Goal: Task Accomplishment & Management: Manage account settings

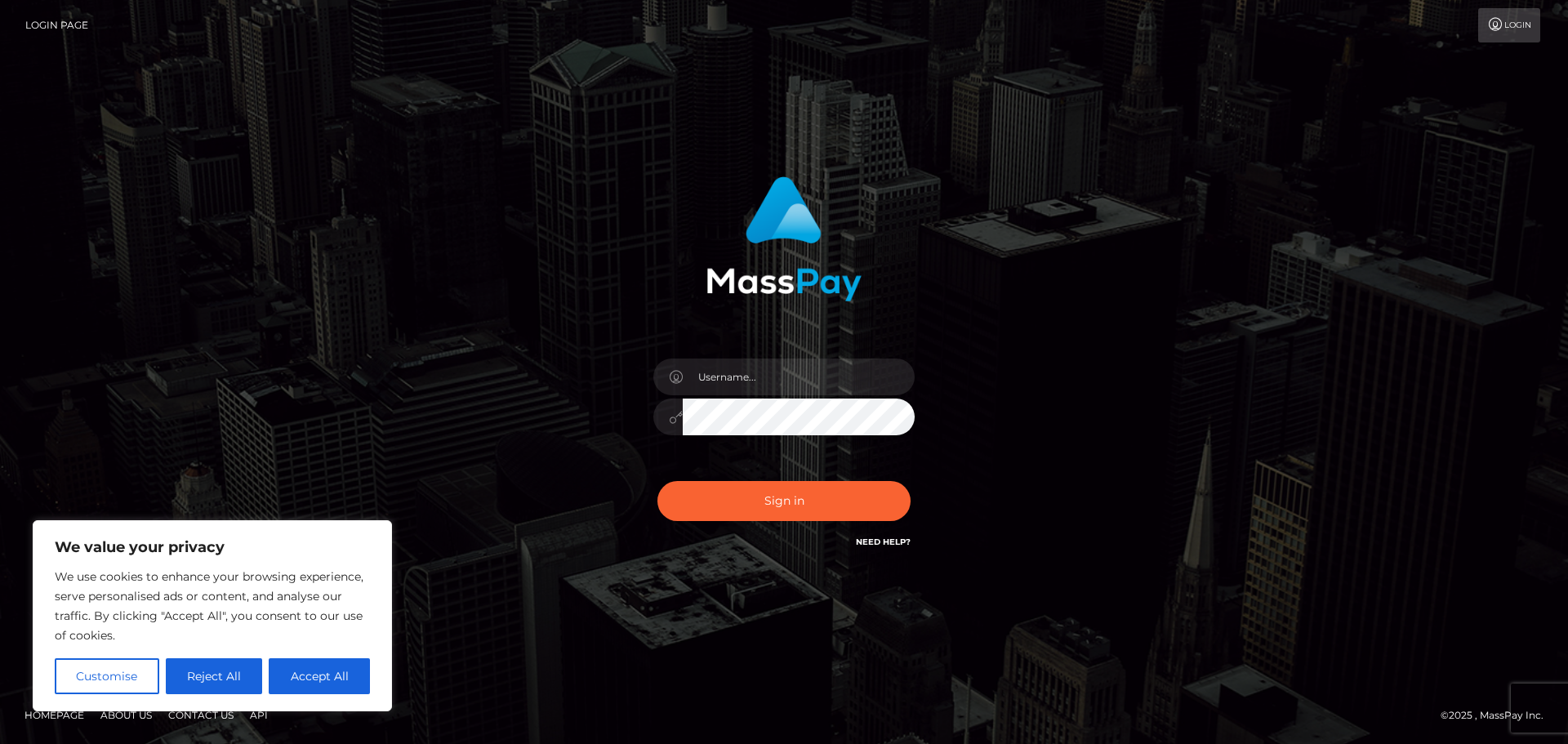
type input "[PERSON_NAME].platopitt"
click at [332, 674] on button "Accept All" at bounding box center [319, 676] width 102 height 36
checkbox input "true"
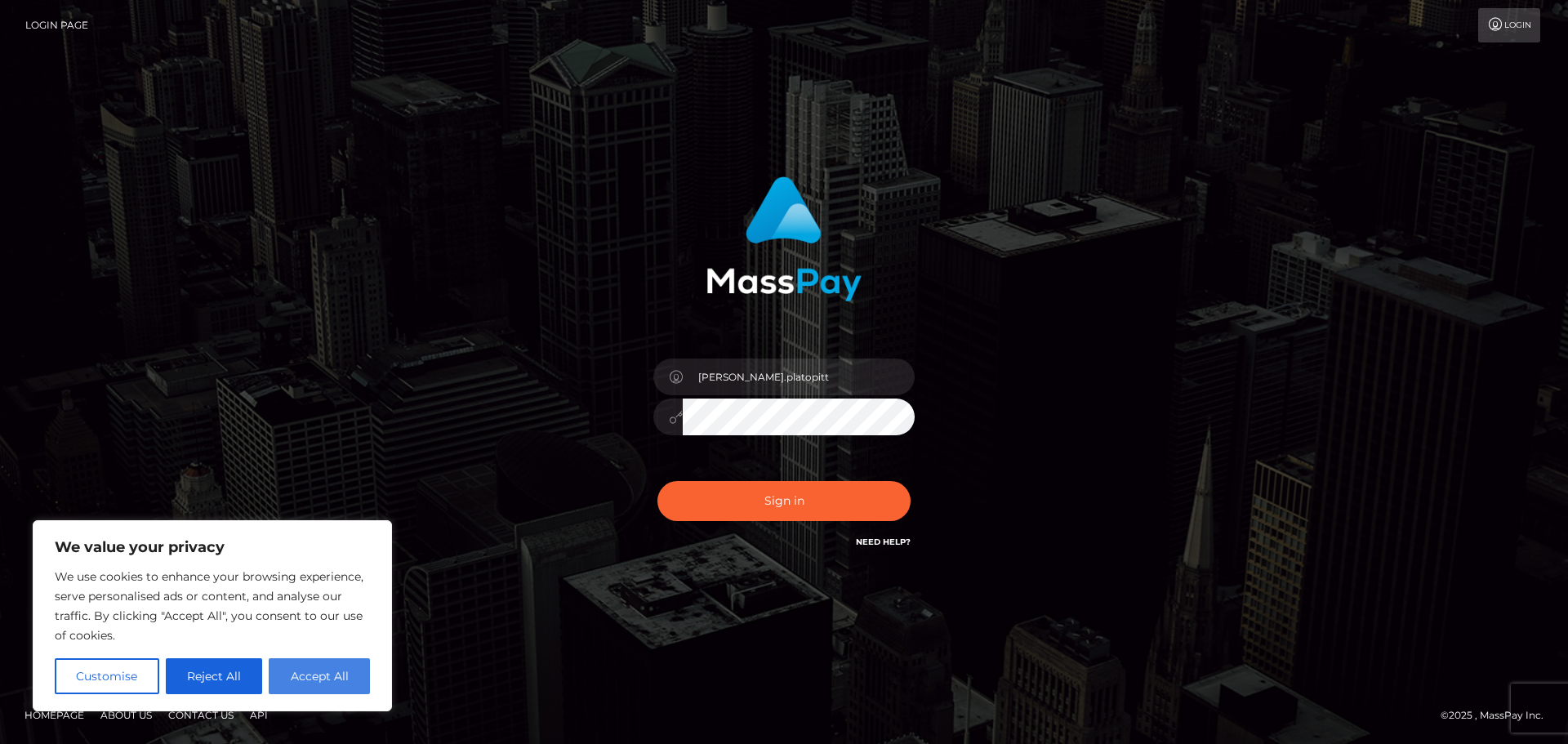
checkbox input "true"
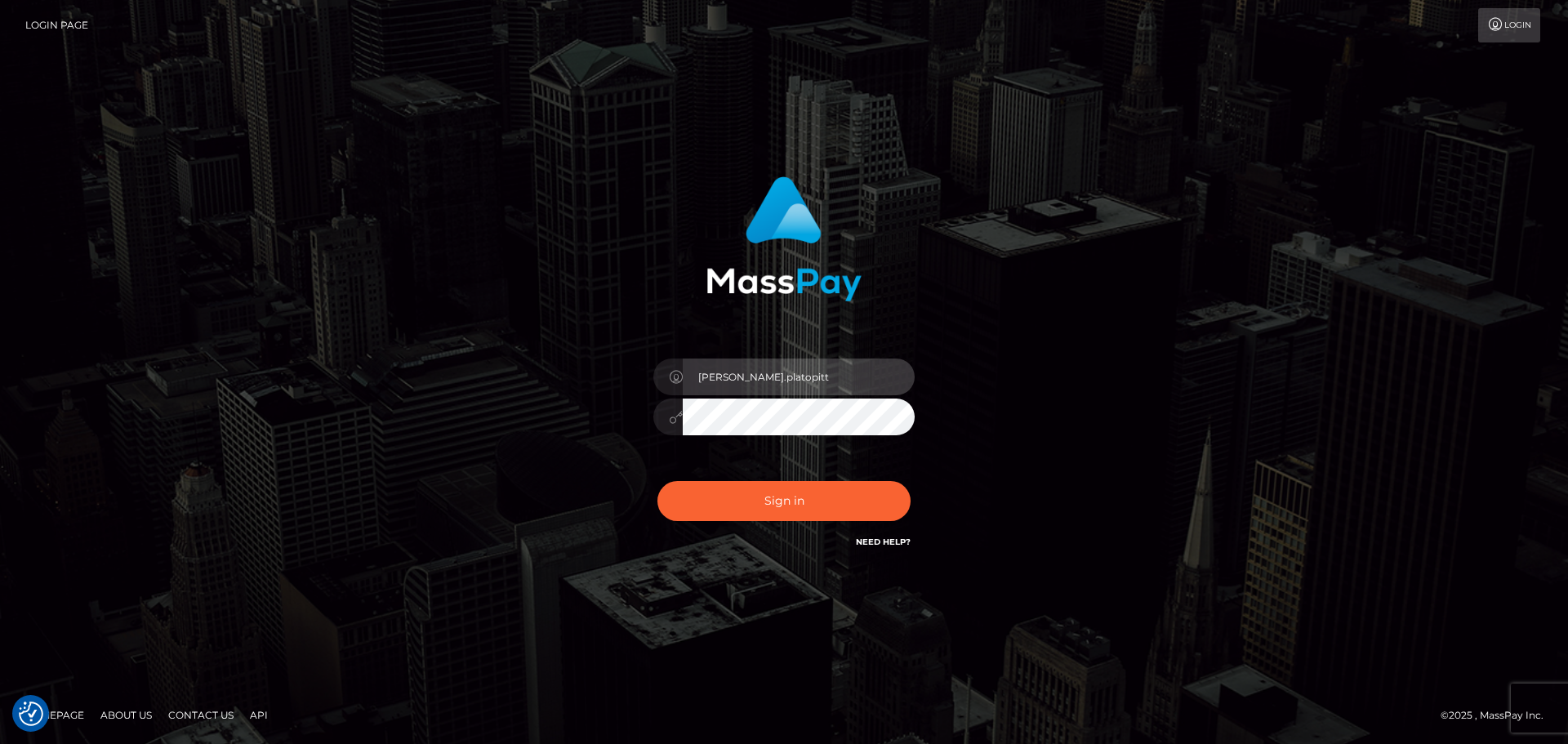
click at [800, 379] on input "[PERSON_NAME].platopitt" at bounding box center [798, 377] width 231 height 37
type input "johannah.ouacboard"
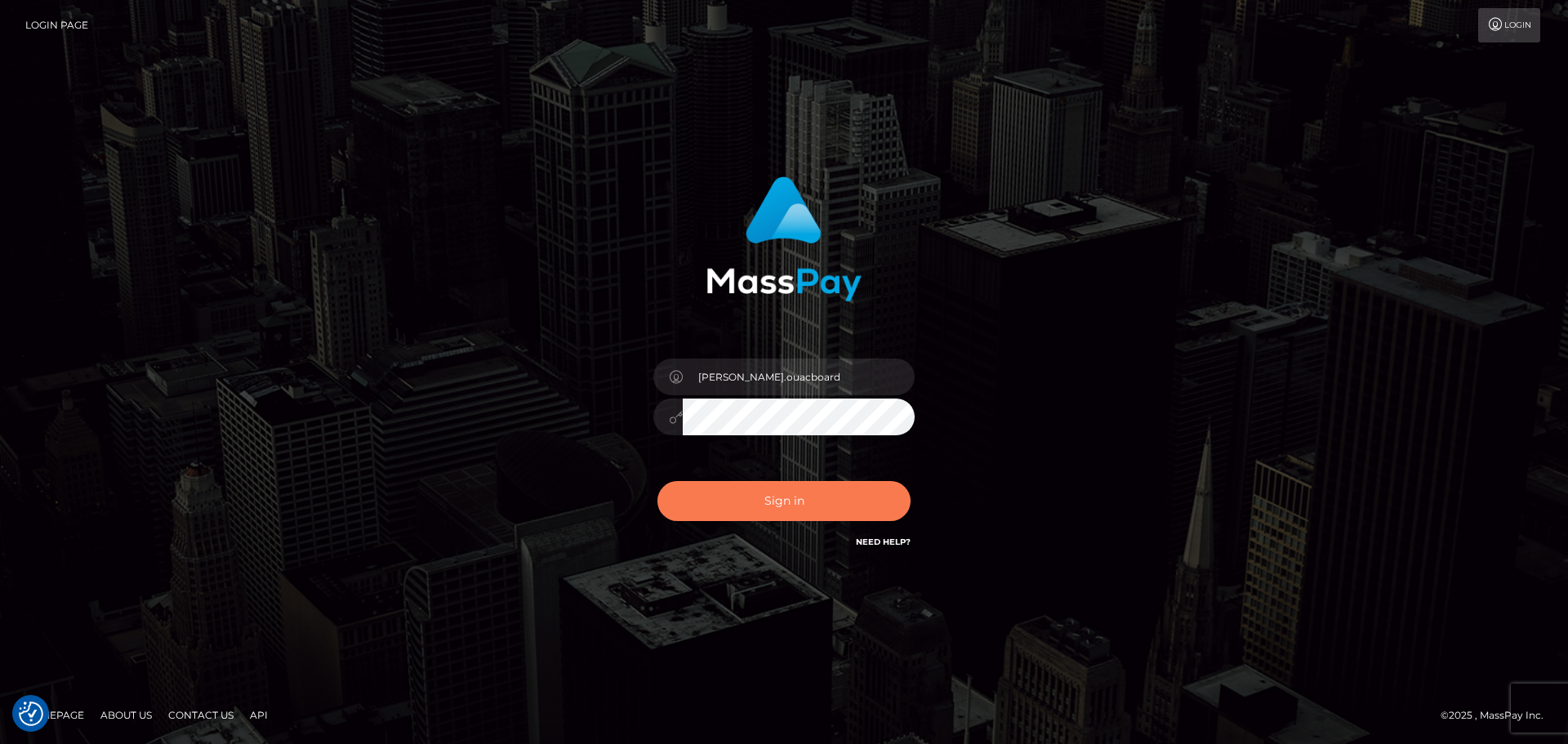
click at [814, 505] on button "Sign in" at bounding box center [784, 501] width 253 height 40
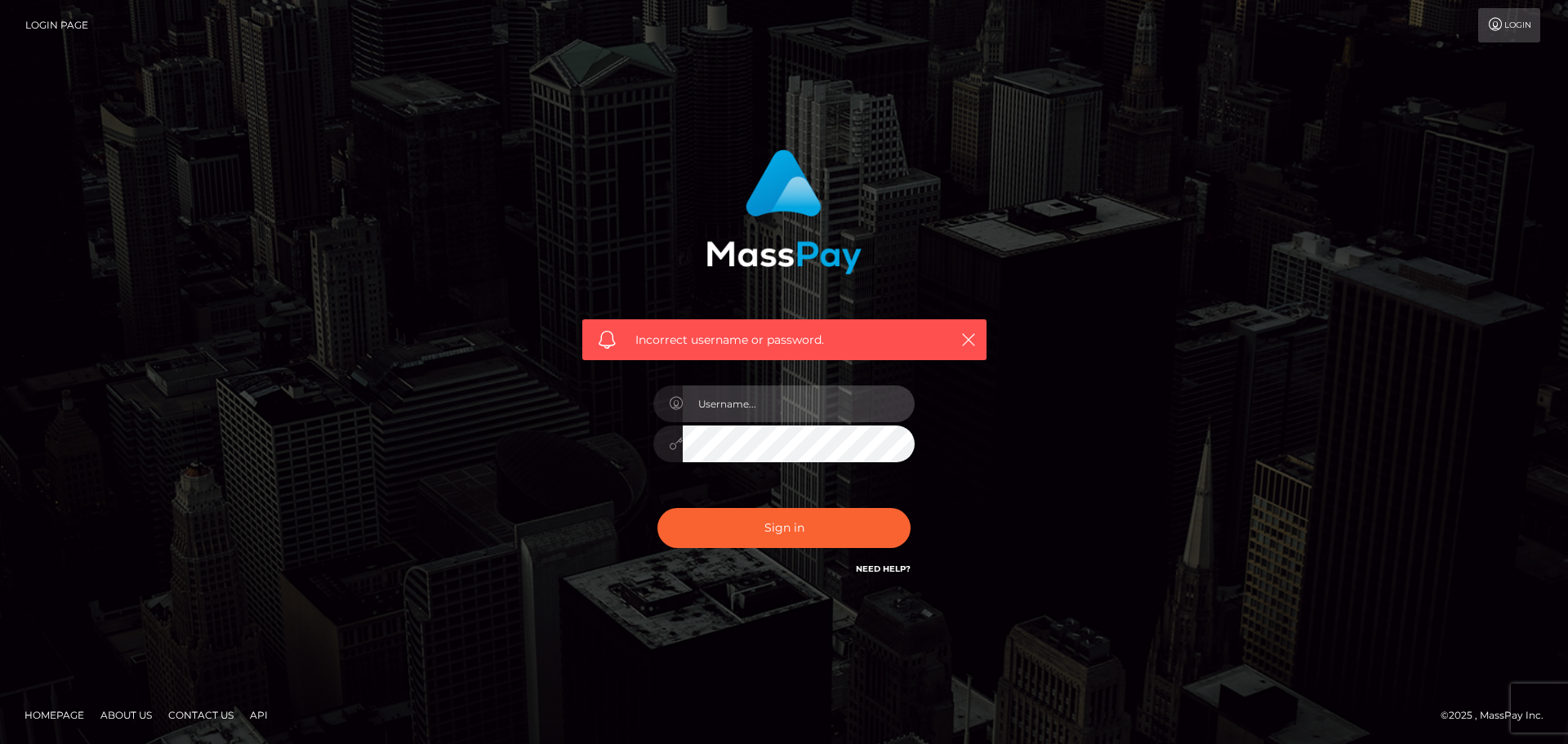
click at [778, 401] on input "text" at bounding box center [798, 404] width 231 height 37
click at [775, 409] on input "[PERSON_NAME].platopitt" at bounding box center [798, 404] width 231 height 37
type input "johannah.ouacboard"
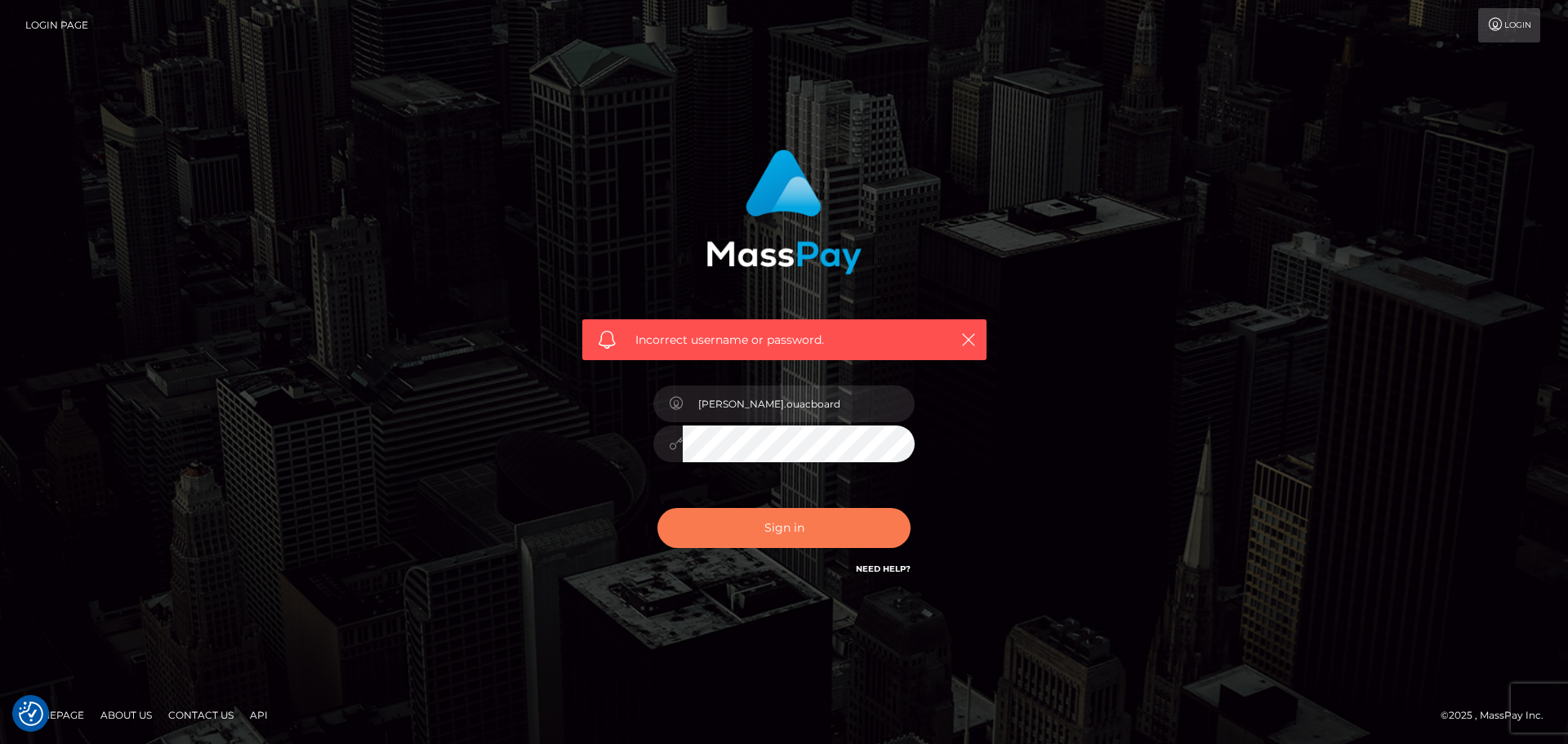
click at [800, 534] on button "Sign in" at bounding box center [784, 527] width 253 height 40
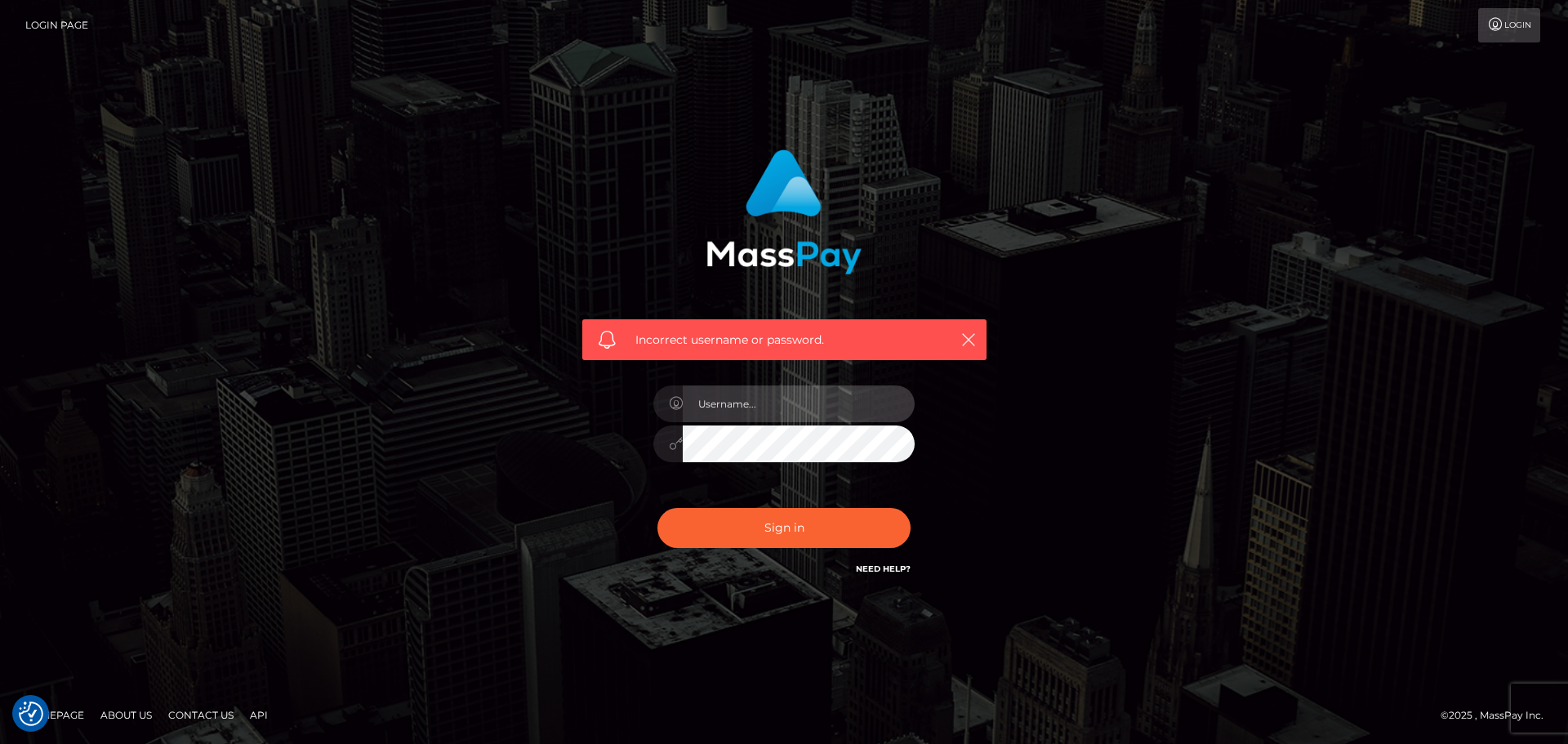
type input "[PERSON_NAME].platopitt"
click at [886, 569] on link "Need Help?" at bounding box center [883, 569] width 54 height 11
click at [980, 331] on div "Incorrect username or password." at bounding box center [784, 340] width 404 height 41
click at [966, 338] on icon "button" at bounding box center [968, 339] width 16 height 16
click at [52, 16] on link "Login Page" at bounding box center [56, 24] width 63 height 34
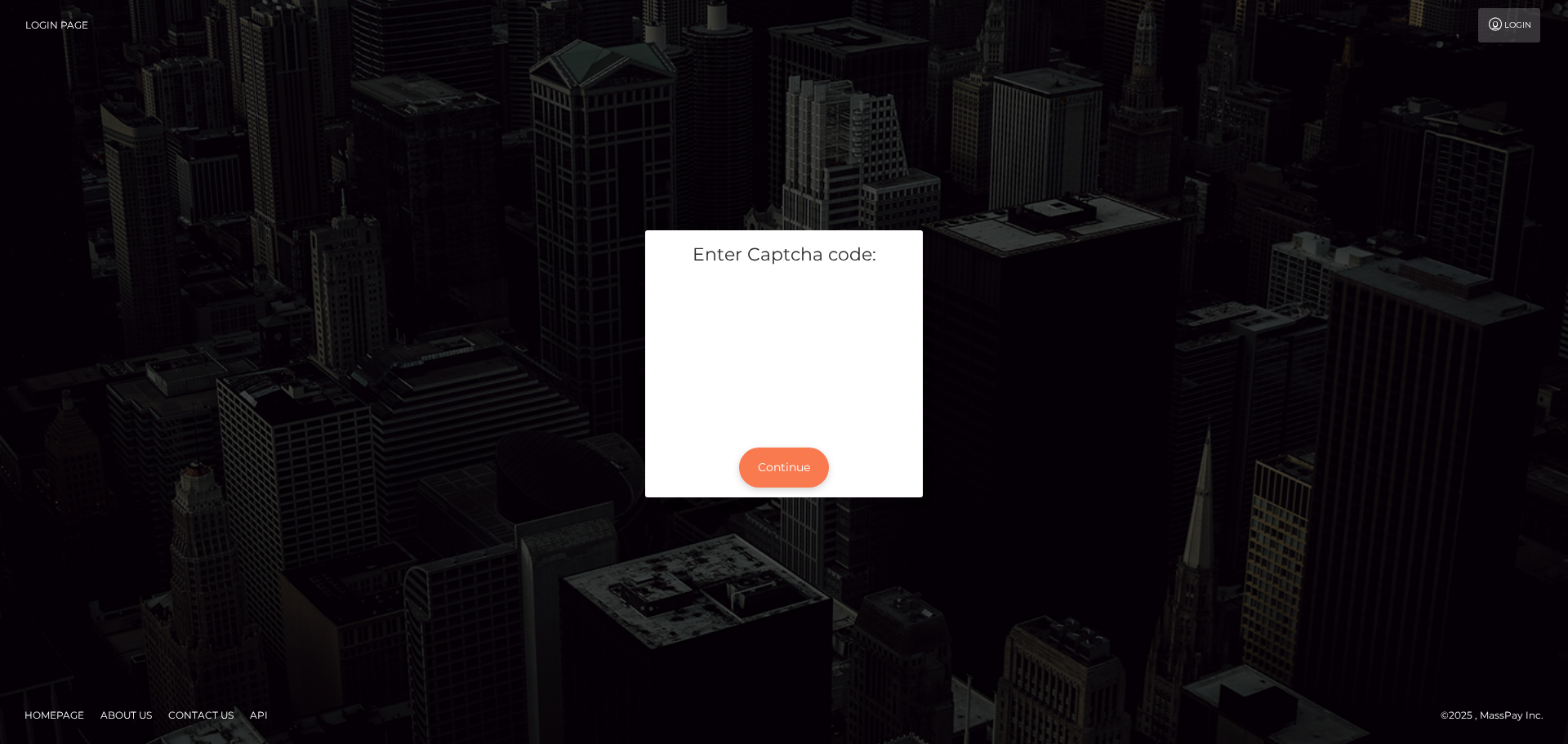
click at [806, 469] on button "Continue" at bounding box center [784, 467] width 90 height 40
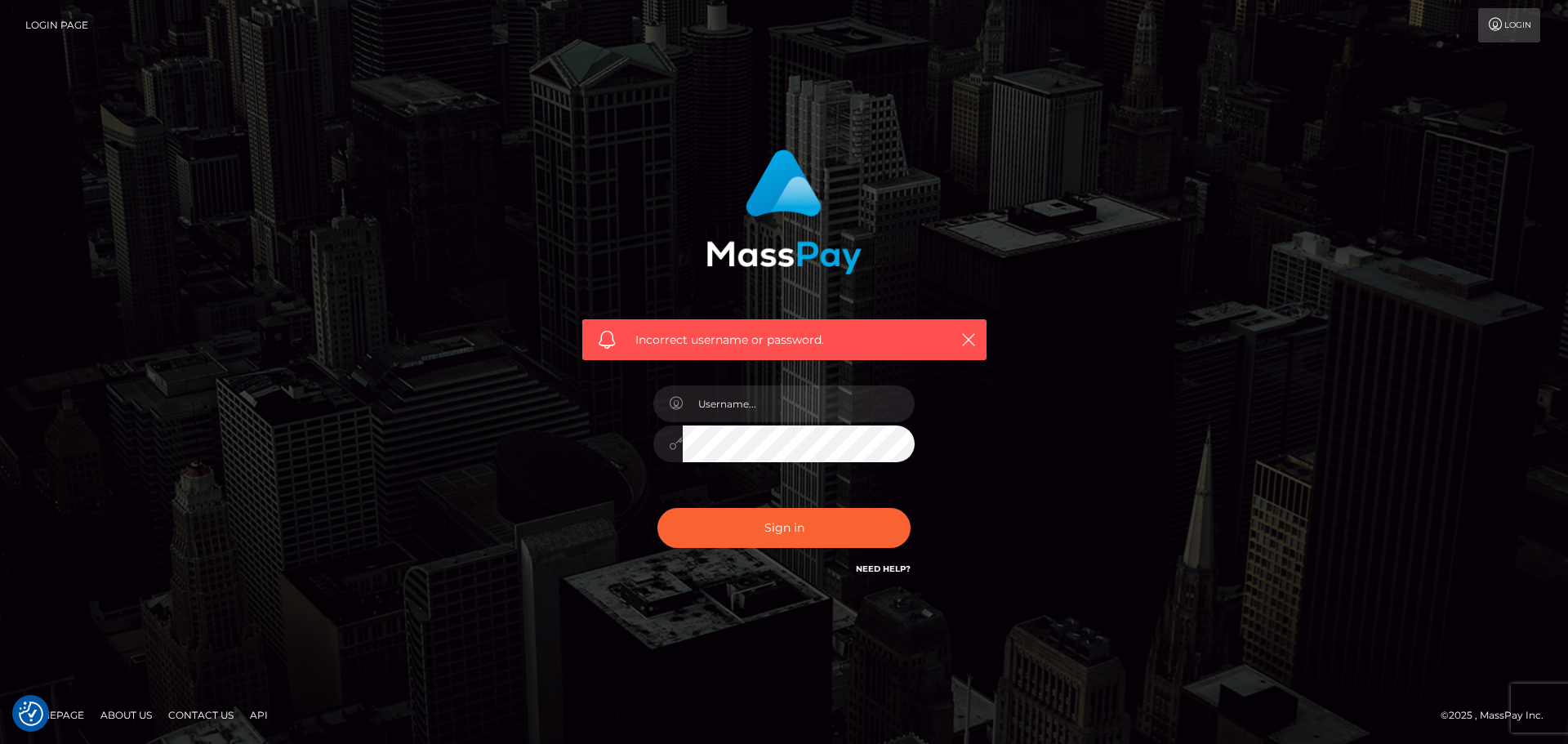
checkbox input "true"
type input "[PERSON_NAME].platopitt"
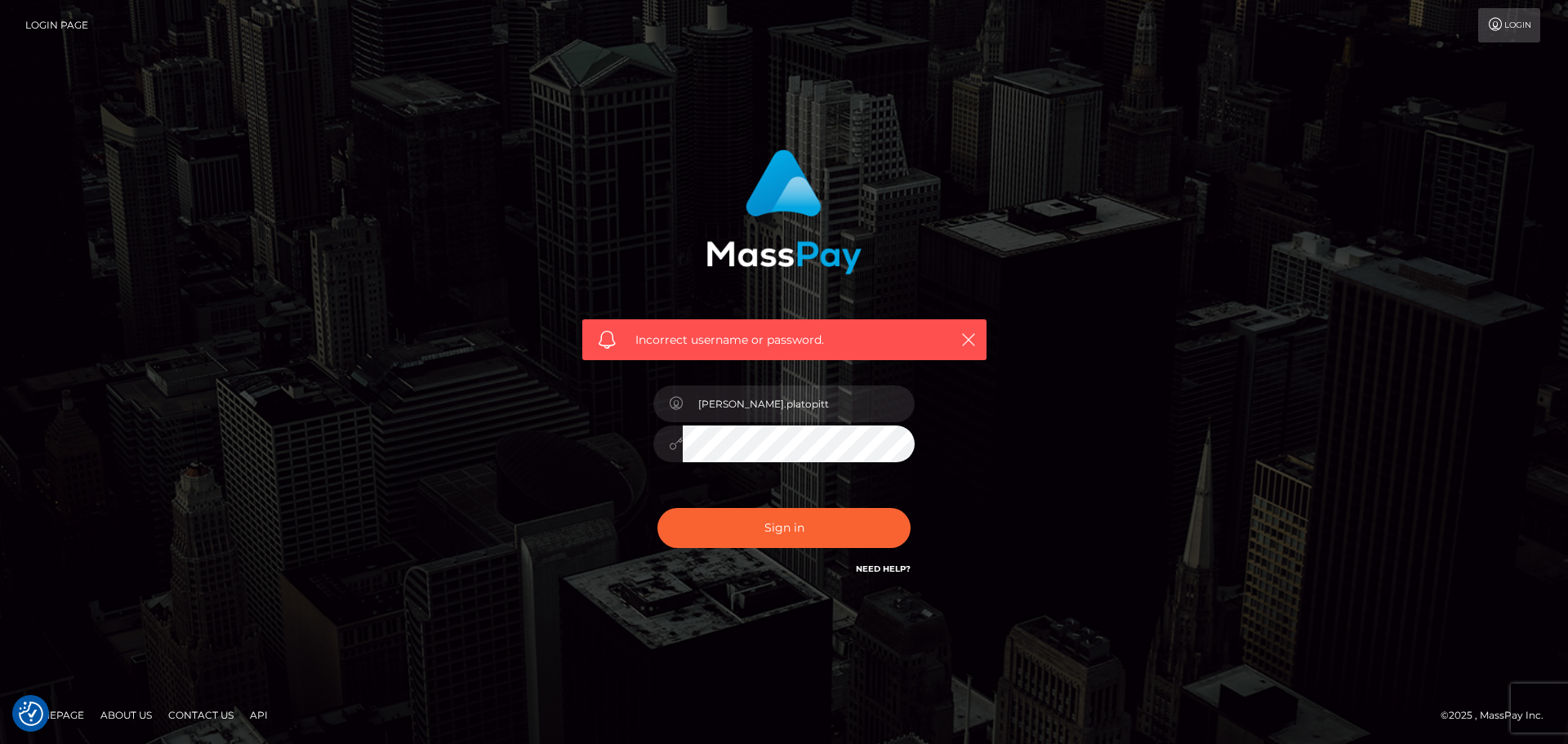
click at [898, 564] on link "Need Help?" at bounding box center [883, 569] width 54 height 11
click at [898, 566] on link "Need Help?" at bounding box center [883, 569] width 54 height 11
click at [1509, 24] on link "Login" at bounding box center [1509, 24] width 62 height 34
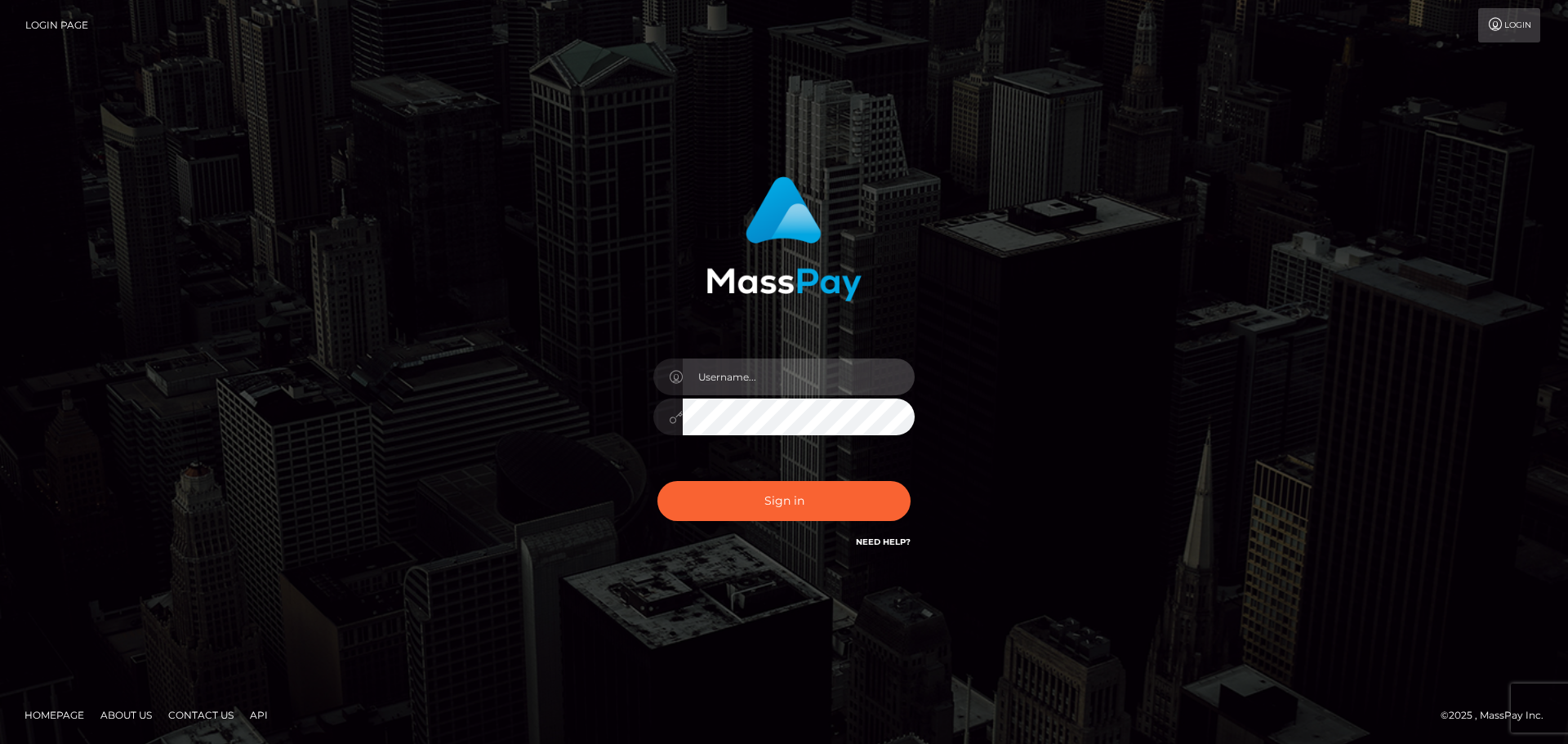
click at [749, 377] on input "text" at bounding box center [798, 377] width 231 height 37
click at [793, 377] on input "[PERSON_NAME].platopitt" at bounding box center [798, 377] width 231 height 37
type input "johannah.ouacboard"
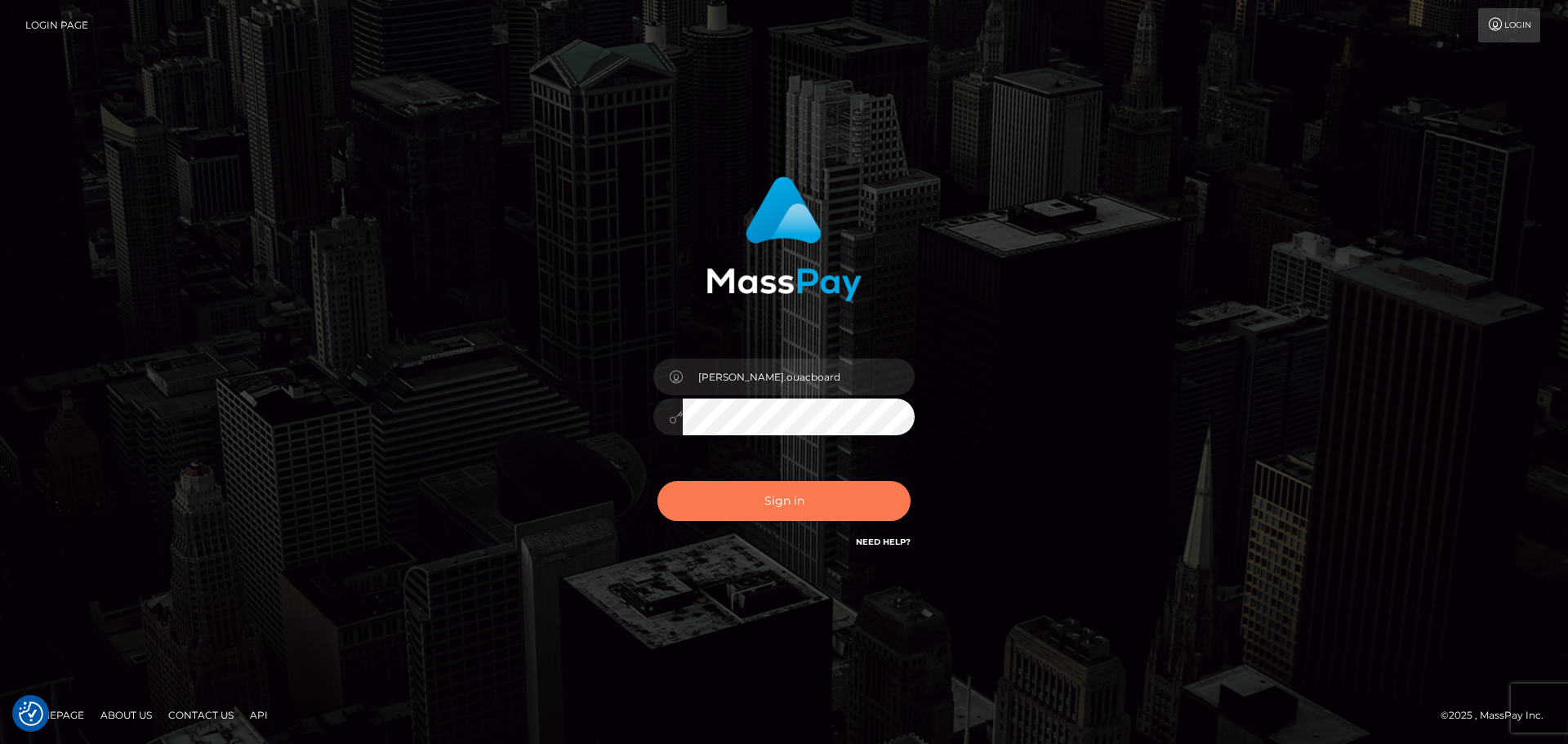
click at [777, 497] on button "Sign in" at bounding box center [784, 501] width 253 height 40
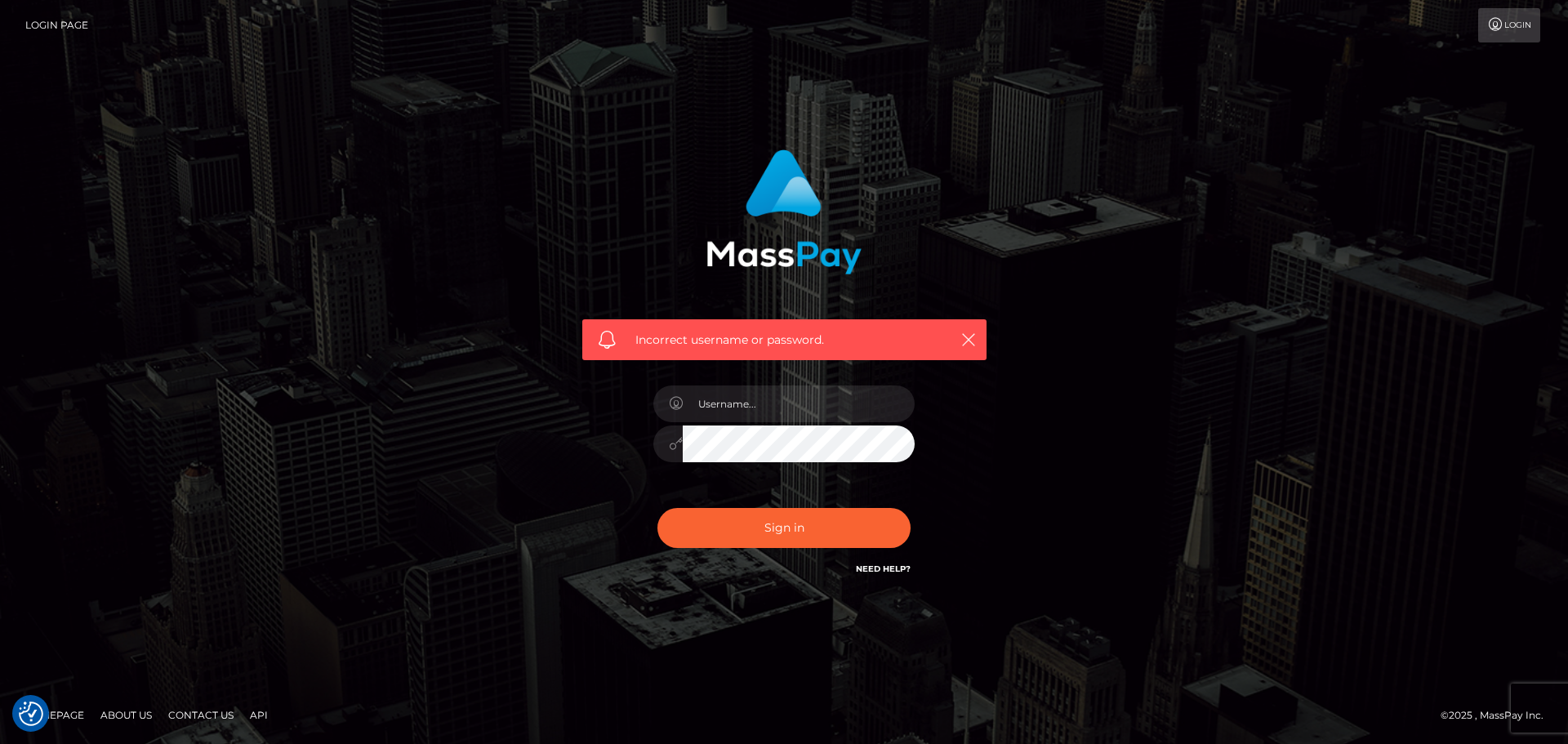
checkbox input "true"
type input "[PERSON_NAME].platopitt"
